Goal: Information Seeking & Learning: Learn about a topic

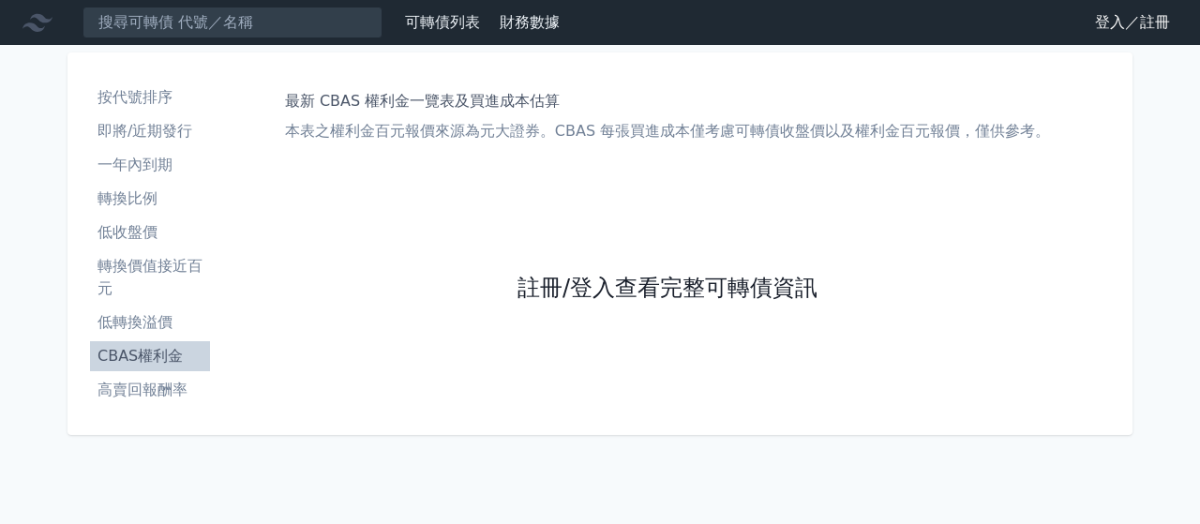
click at [589, 299] on link "註冊/登入查看完整可轉債資訊" at bounding box center [668, 289] width 300 height 30
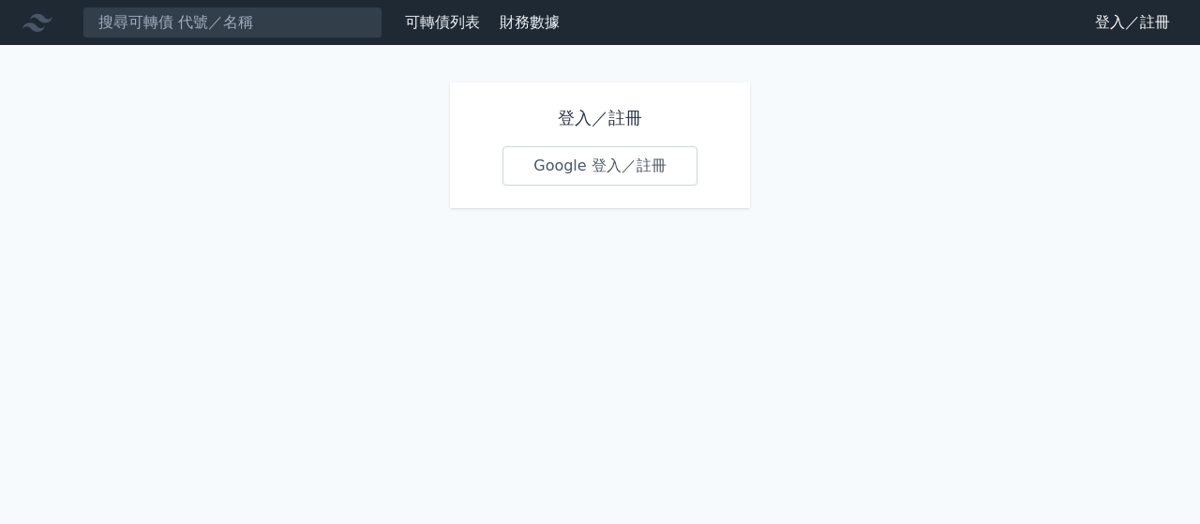
click at [608, 164] on link "Google 登入／註冊" at bounding box center [600, 165] width 195 height 39
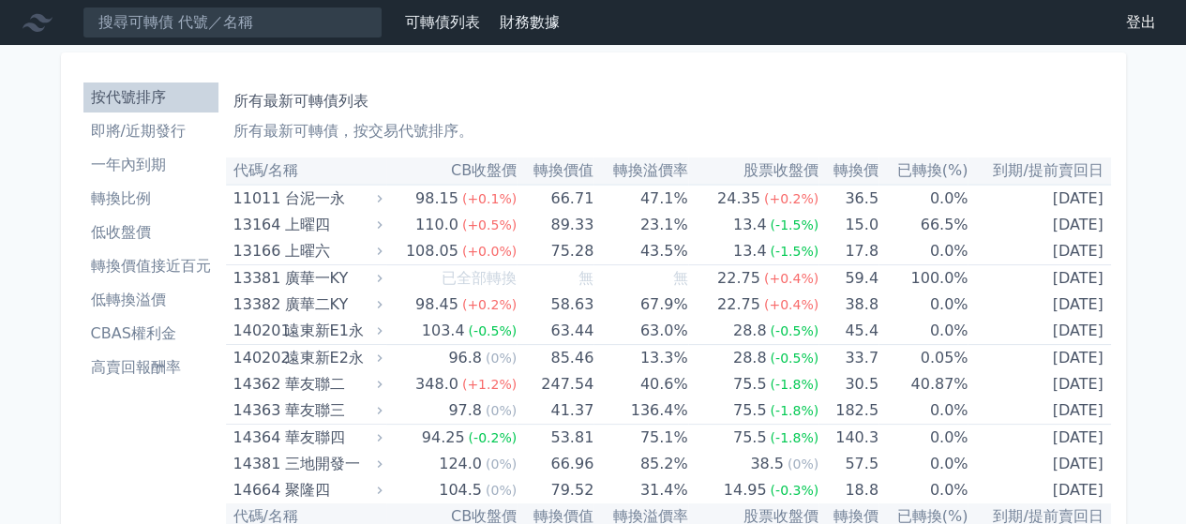
click at [166, 270] on li "轉換價值接近百元" at bounding box center [150, 266] width 135 height 23
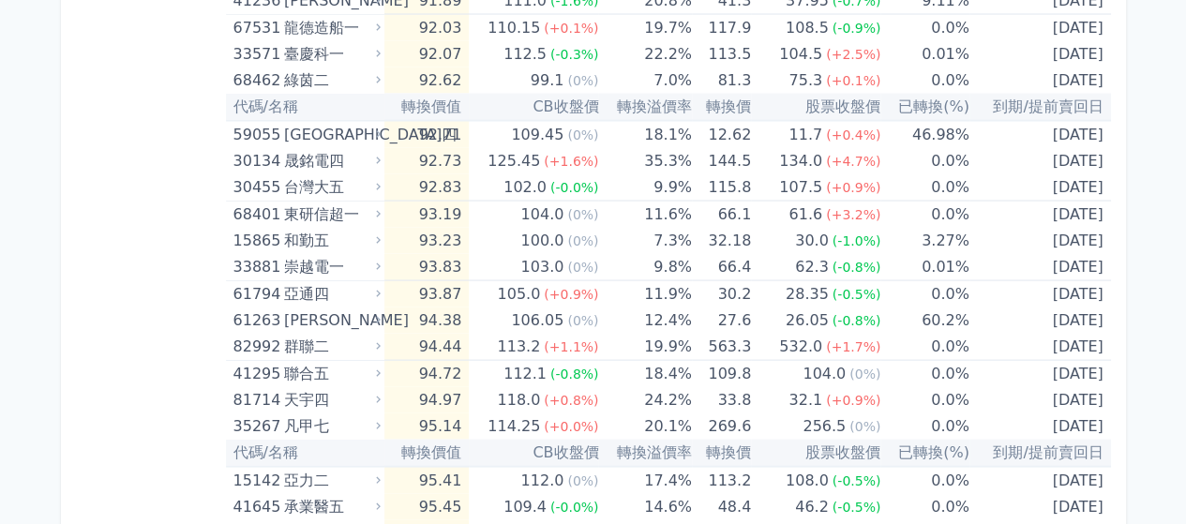
scroll to position [1755, 0]
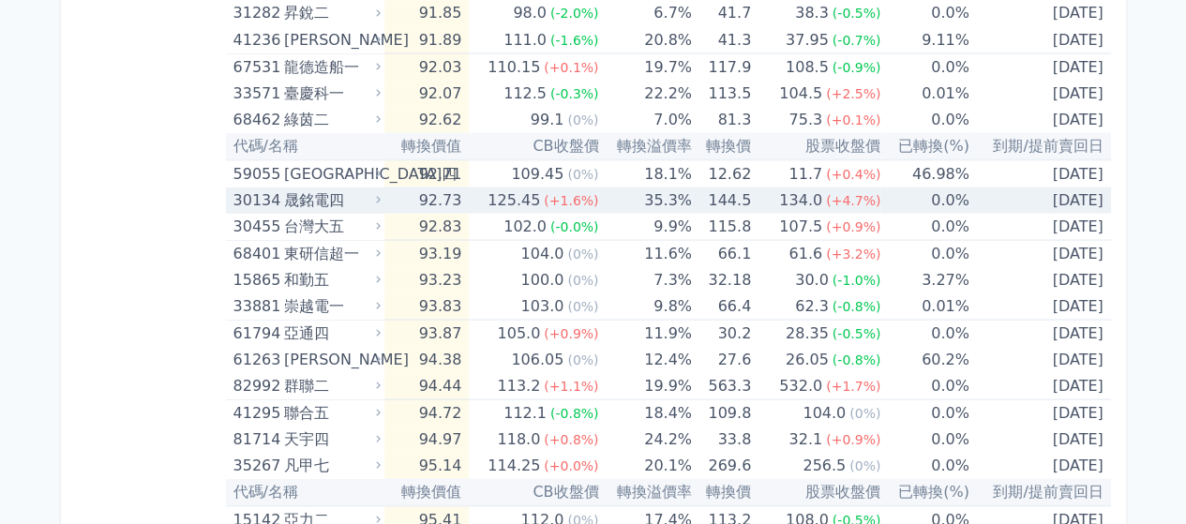
drag, startPoint x: 430, startPoint y: 196, endPoint x: 1095, endPoint y: 194, distance: 664.8
click at [1095, 194] on tr "30134 晟銘電四 92.73 125.45 (+1.6%) 35.3% 144.5 134.0 (+4.7%) 0.0% [DATE]" at bounding box center [668, 200] width 885 height 26
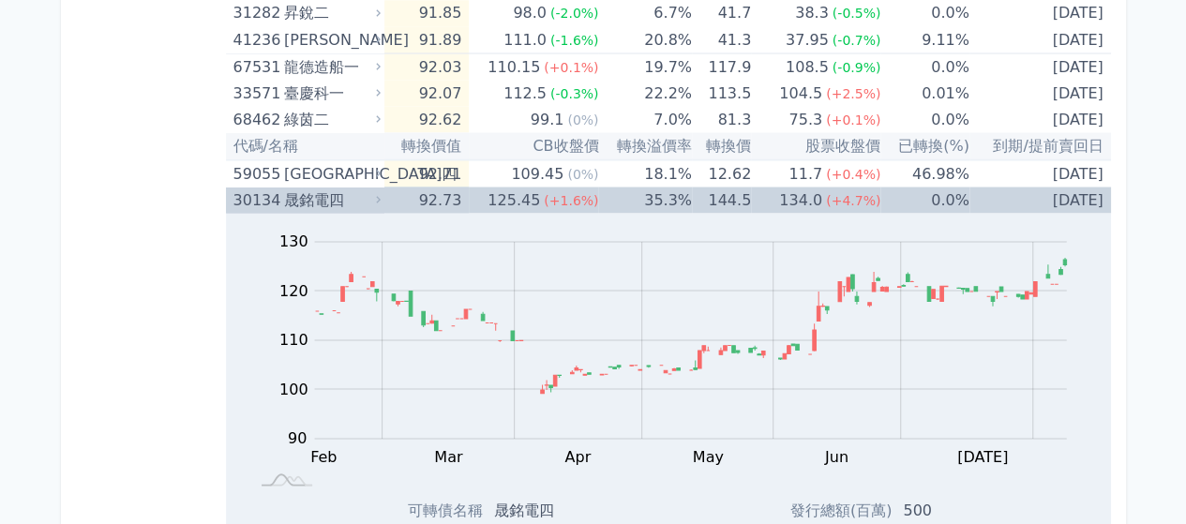
click at [294, 199] on div "晟銘電四" at bounding box center [330, 200] width 93 height 26
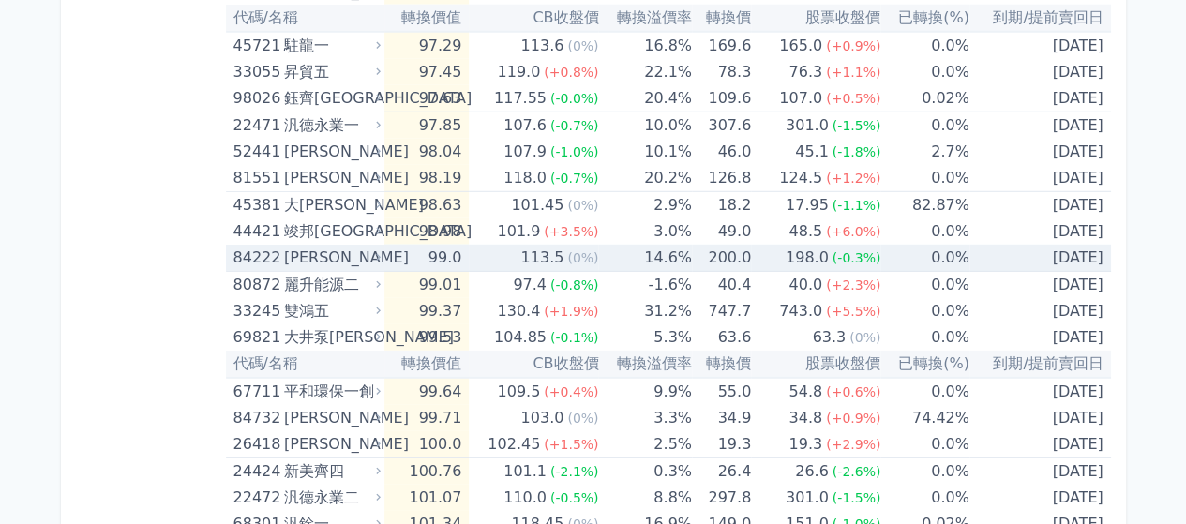
scroll to position [2599, 0]
